Goal: Task Accomplishment & Management: Complete application form

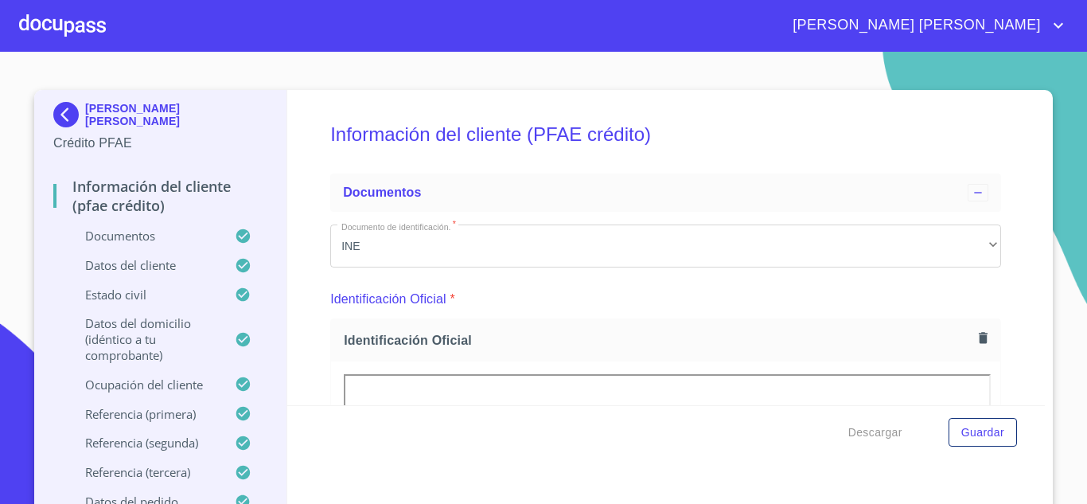
click at [59, 29] on div at bounding box center [62, 25] width 87 height 51
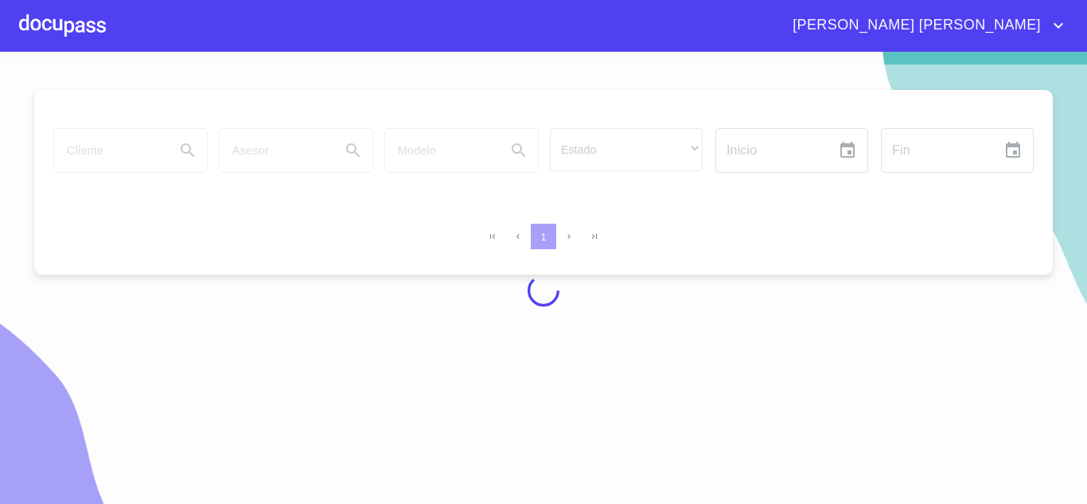
click at [75, 154] on div at bounding box center [543, 290] width 1087 height 452
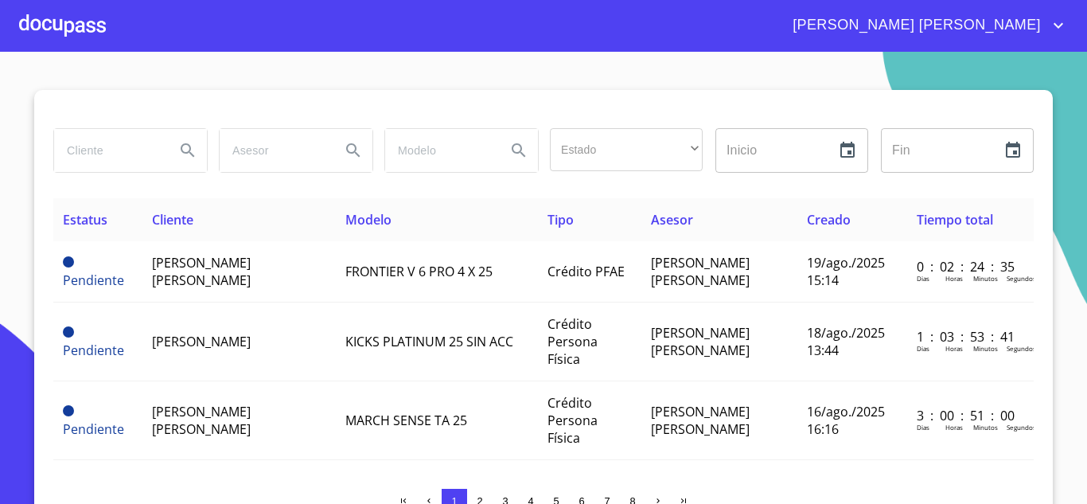
click at [75, 154] on input "search" at bounding box center [108, 150] width 108 height 43
type input "[PERSON_NAME]"
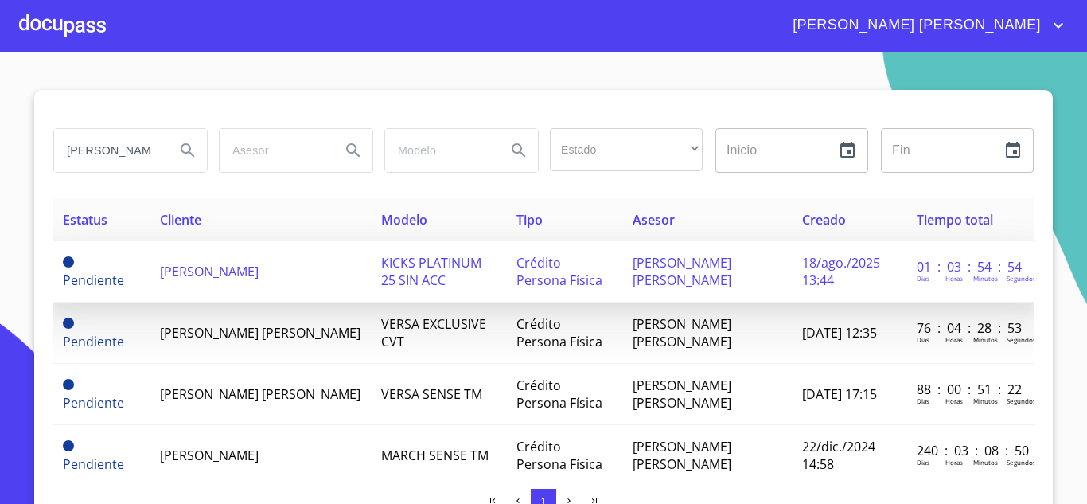
click at [210, 273] on span "[PERSON_NAME]" at bounding box center [209, 272] width 99 height 18
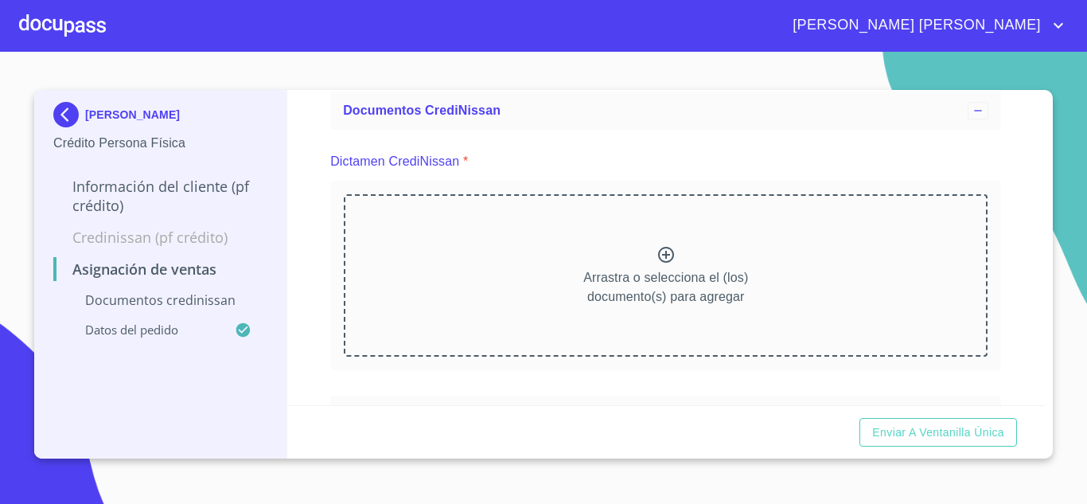
scroll to position [54, 0]
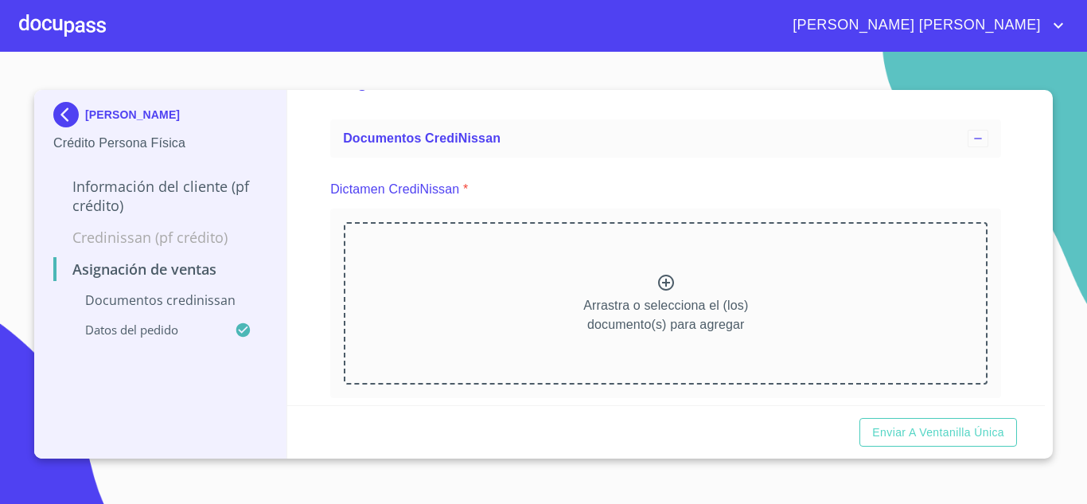
click at [663, 274] on icon at bounding box center [665, 282] width 19 height 19
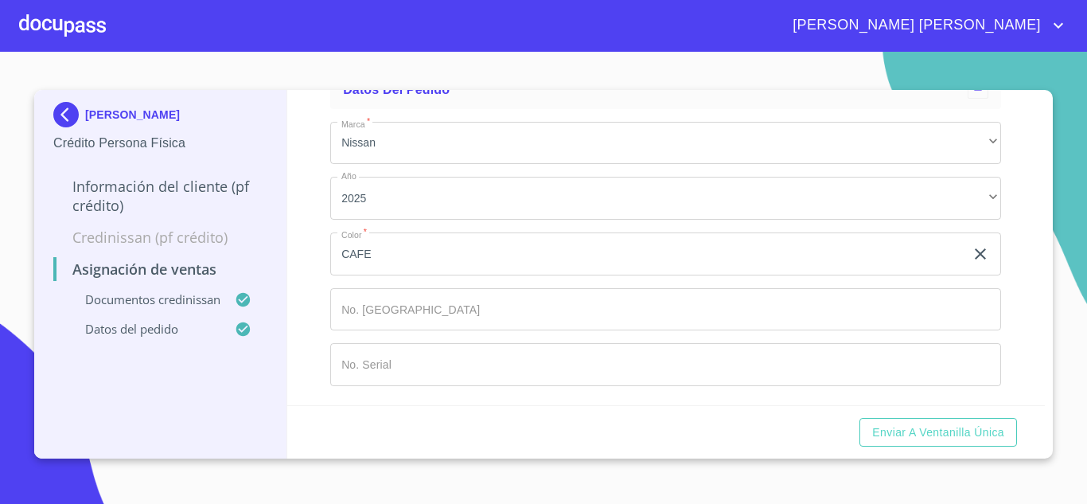
scroll to position [1007, 0]
click at [1029, 344] on div "Asignación de Ventas Documentos CrediNissan Dictamen CrediNissan * Dictamen Cre…" at bounding box center [666, 247] width 758 height 315
click at [67, 24] on div at bounding box center [62, 25] width 87 height 51
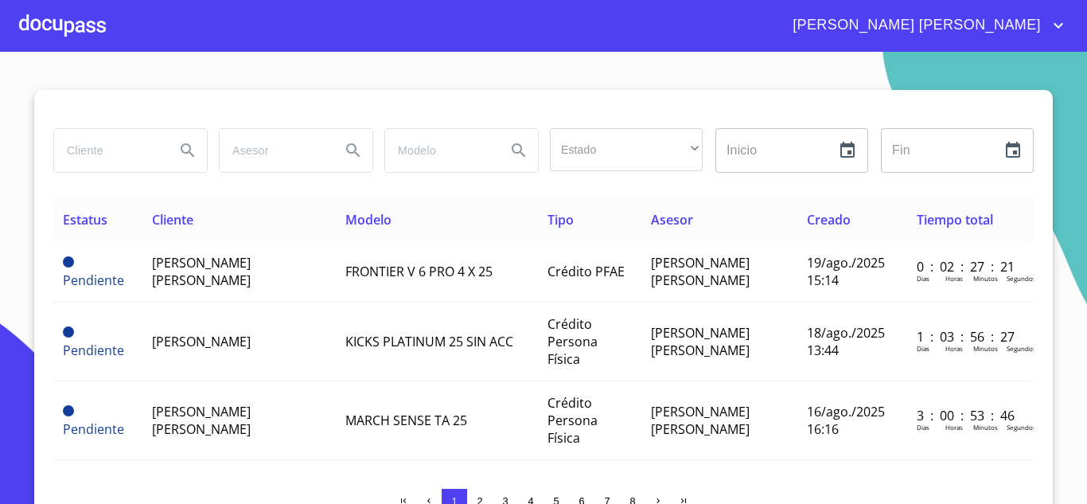
click at [98, 151] on input "search" at bounding box center [108, 150] width 108 height 43
type input "[PERSON_NAME]"
click at [189, 154] on icon "Search" at bounding box center [187, 150] width 19 height 19
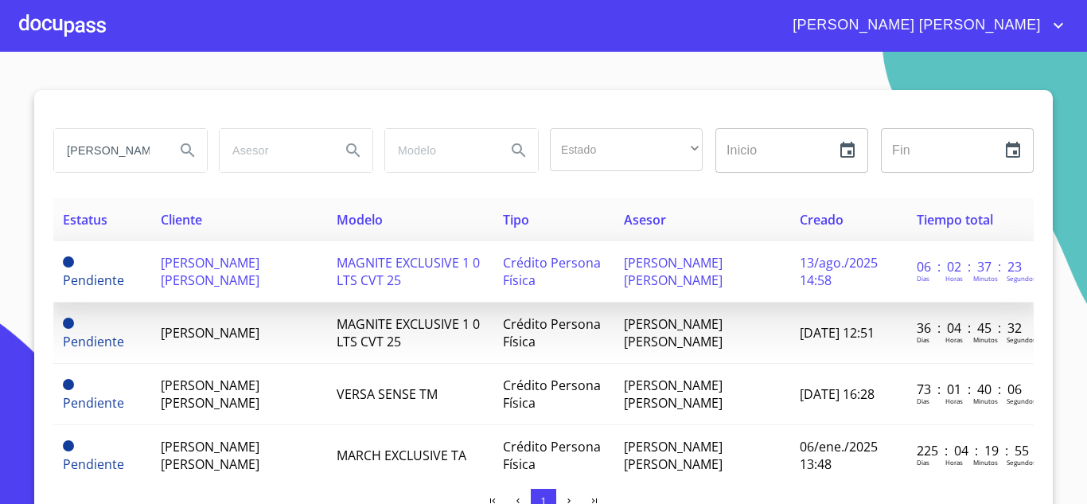
click at [220, 263] on span "[PERSON_NAME] [PERSON_NAME]" at bounding box center [210, 271] width 99 height 35
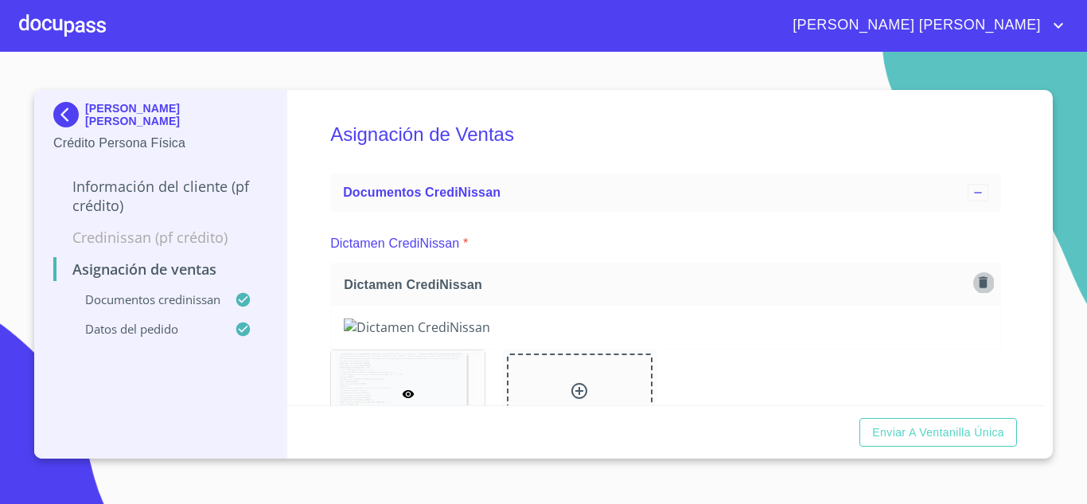
click at [979, 282] on icon "button" at bounding box center [983, 282] width 9 height 11
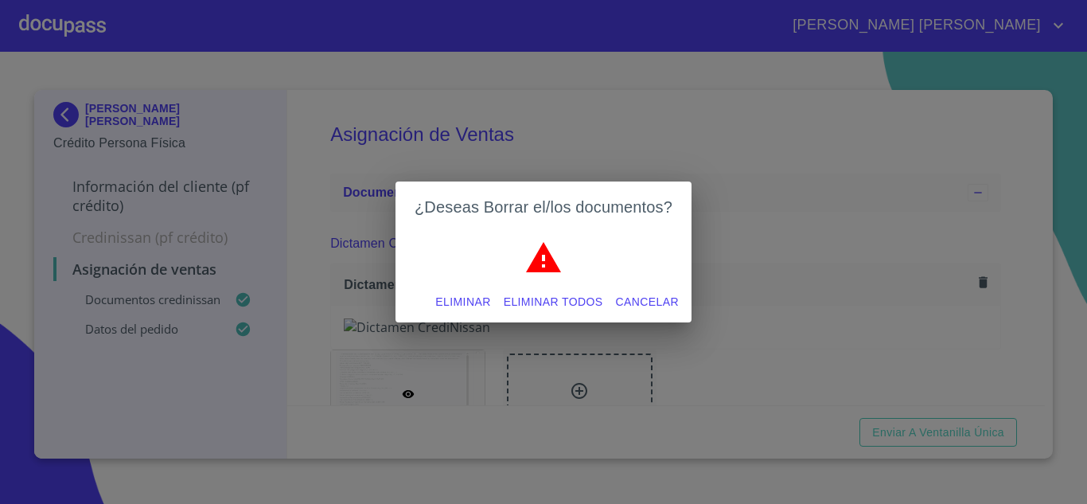
click at [463, 295] on span "Eliminar" at bounding box center [462, 302] width 55 height 20
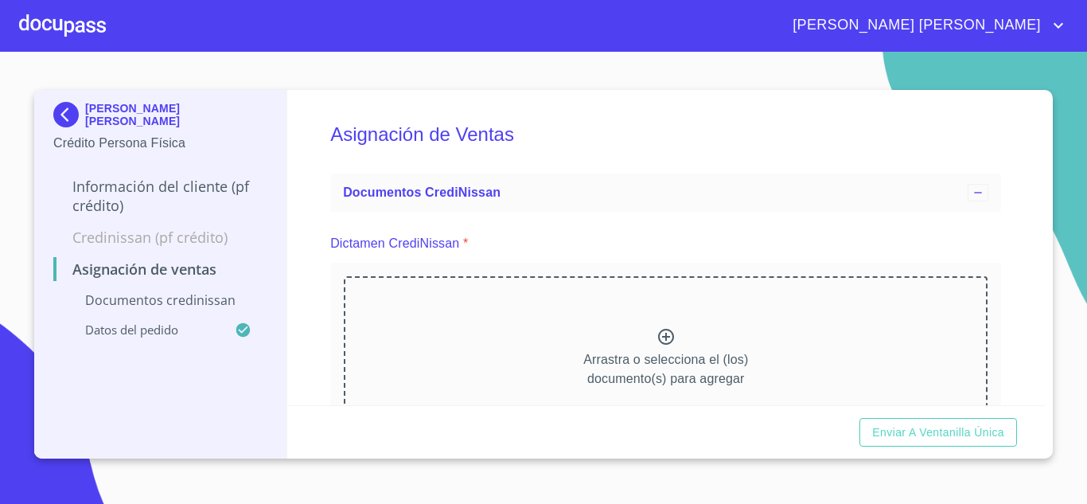
click at [664, 340] on icon at bounding box center [665, 336] width 19 height 19
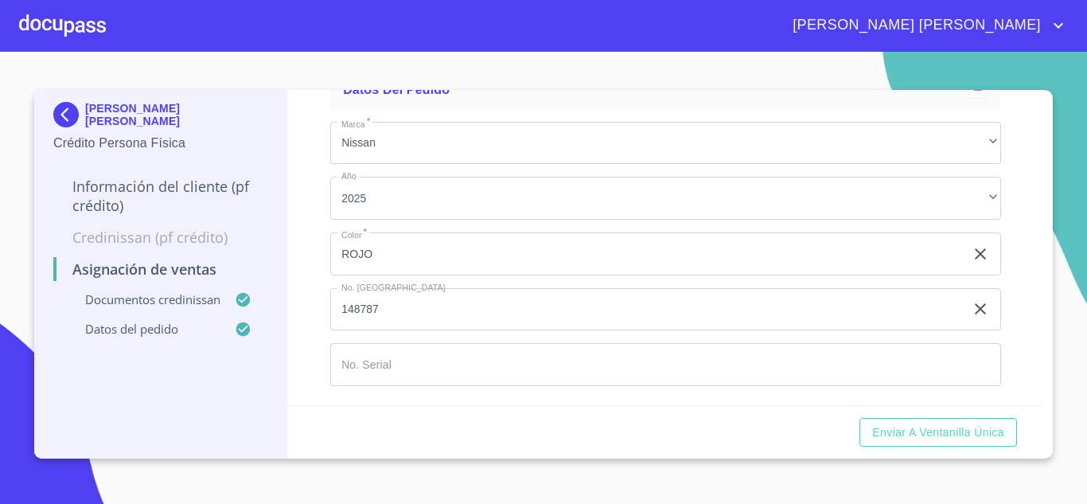
scroll to position [950, 0]
click at [365, 275] on input "Marca   *" at bounding box center [647, 253] width 634 height 43
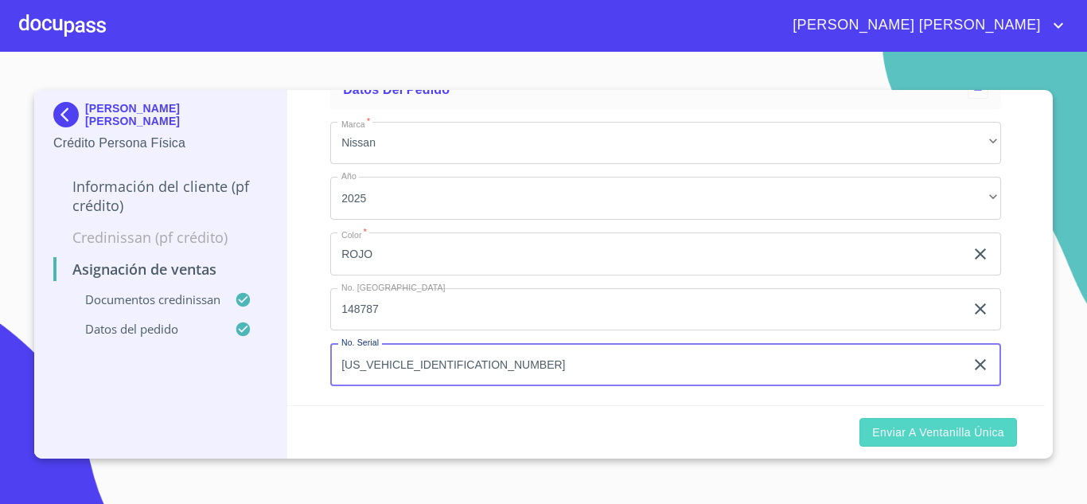
type input "[US_VEHICLE_IDENTIFICATION_NUMBER]"
click at [952, 426] on span "Enviar a Ventanilla única" at bounding box center [938, 432] width 132 height 20
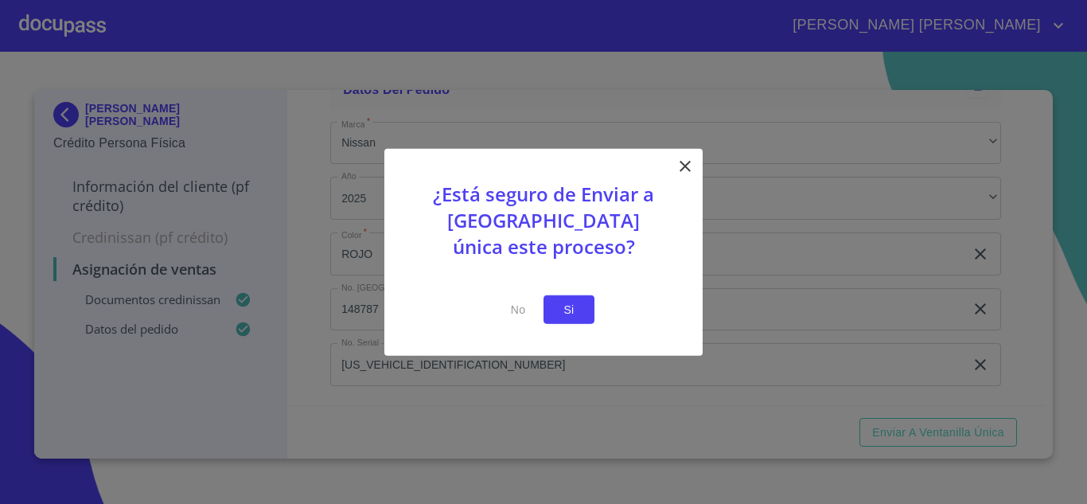
click at [581, 309] on span "Si" at bounding box center [568, 309] width 25 height 20
